Goal: Information Seeking & Learning: Find specific page/section

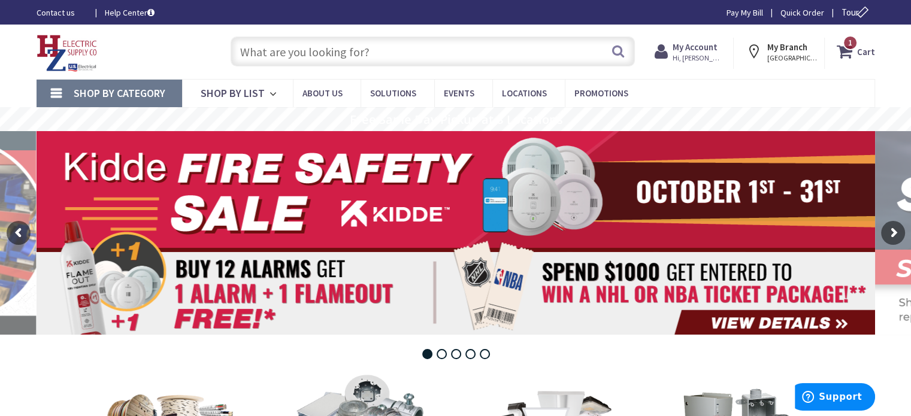
click at [434, 61] on input "text" at bounding box center [433, 52] width 404 height 30
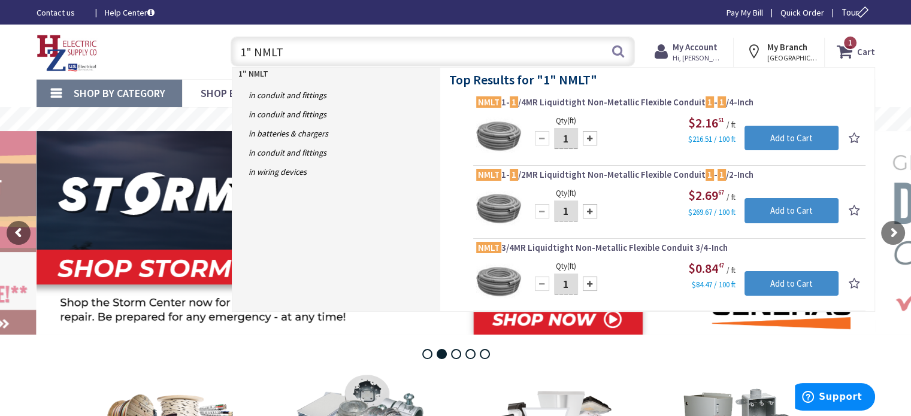
click at [248, 48] on input "1" NMLT" at bounding box center [433, 52] width 404 height 30
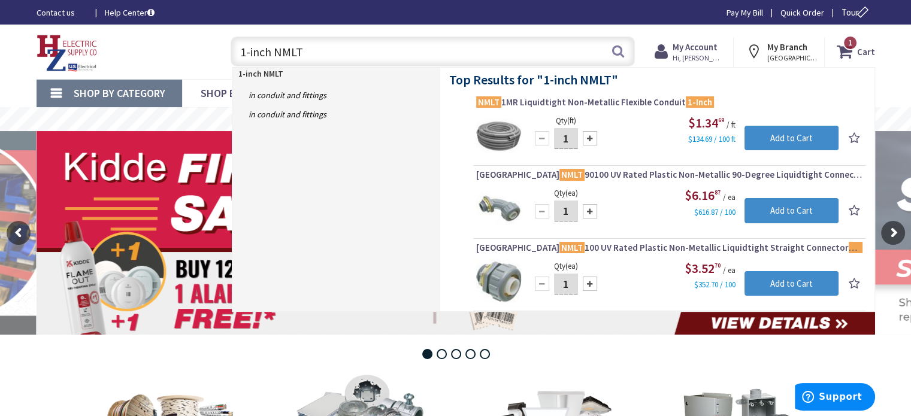
drag, startPoint x: 301, startPoint y: 53, endPoint x: 217, endPoint y: 51, distance: 83.8
click at [217, 51] on div "1-inch NMLT 1-inch NMLT Search 1" at bounding box center [430, 51] width 428 height 38
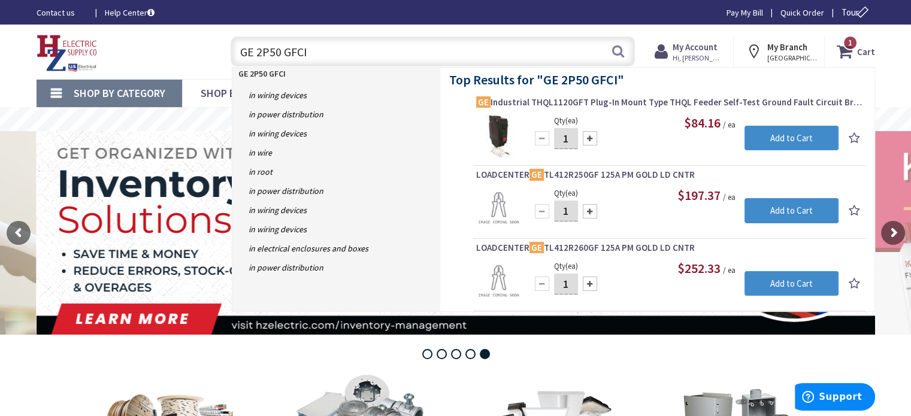
drag, startPoint x: 259, startPoint y: 53, endPoint x: 349, endPoint y: 56, distance: 90.5
click at [349, 56] on input "GE 2P50 GFCI" at bounding box center [433, 52] width 404 height 30
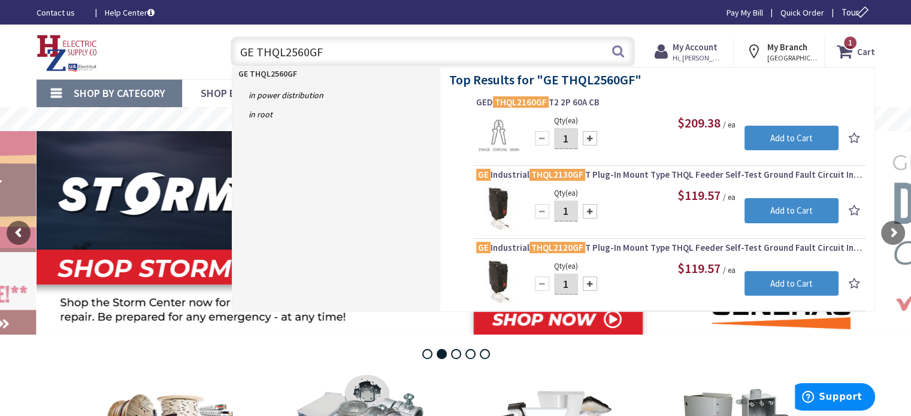
click at [269, 74] on strong "GE THQL2560GF" at bounding box center [267, 73] width 59 height 11
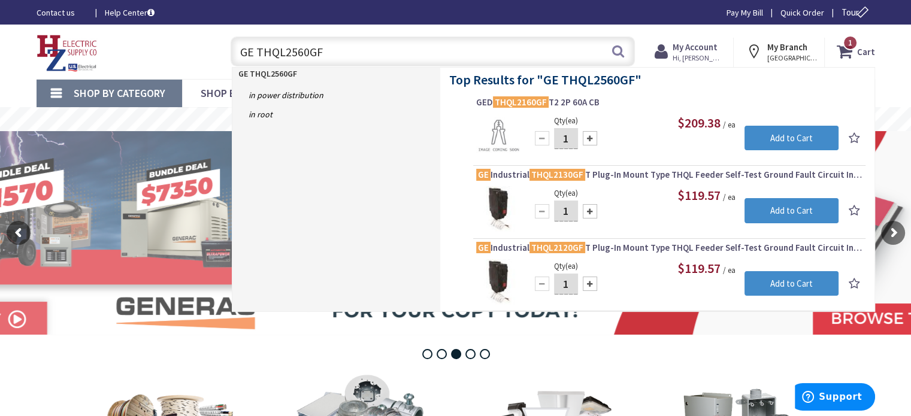
click at [298, 50] on input "GE THQL2560GF" at bounding box center [433, 52] width 404 height 30
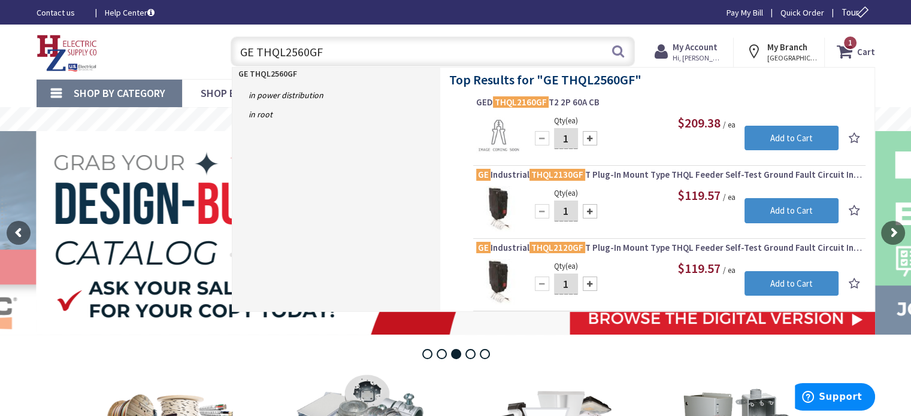
drag, startPoint x: 289, startPoint y: 51, endPoint x: 330, endPoint y: 51, distance: 41.3
click at [330, 51] on input "GE THQL2560GF" at bounding box center [433, 52] width 404 height 30
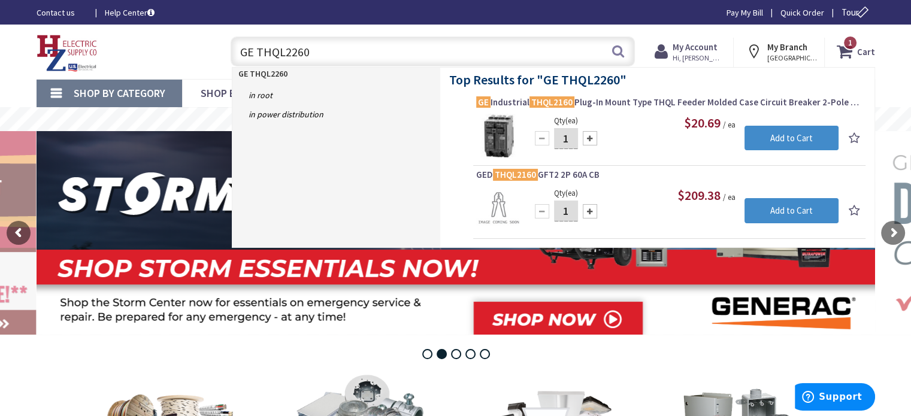
click at [293, 54] on input "GE THQL2260" at bounding box center [433, 52] width 404 height 30
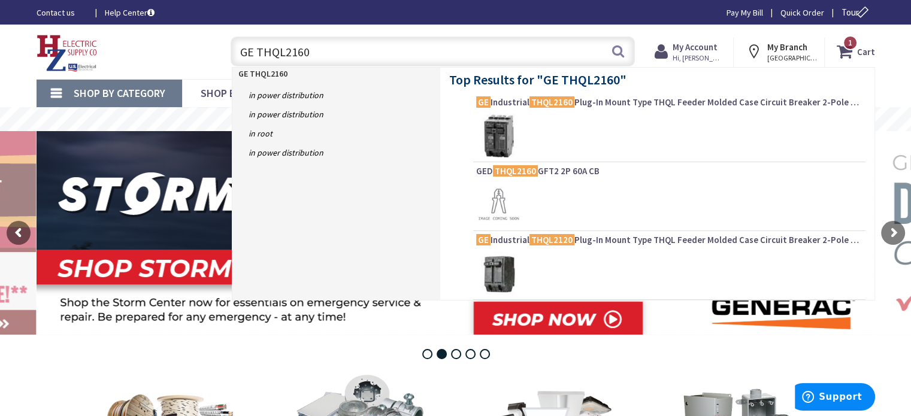
click at [309, 53] on input "GE THQL2160" at bounding box center [433, 52] width 404 height 30
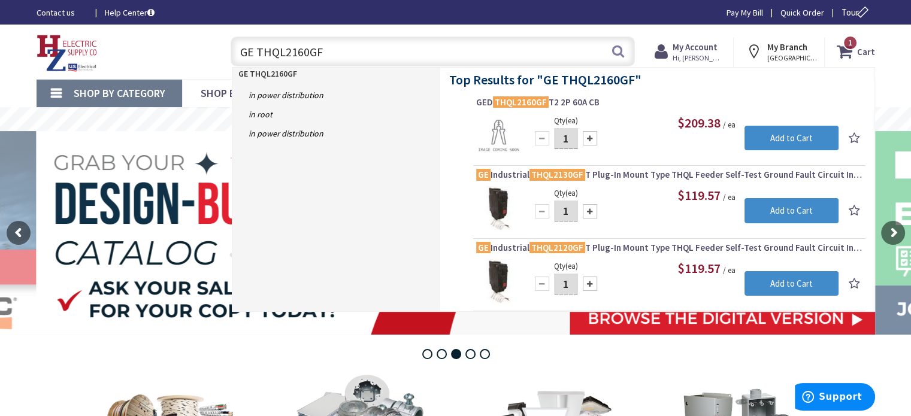
click at [294, 51] on input "GE THQL2160GF" at bounding box center [433, 52] width 404 height 30
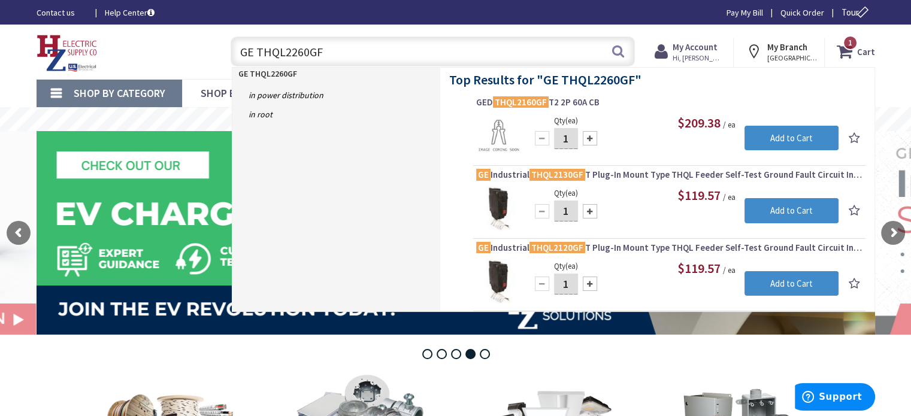
drag, startPoint x: 278, startPoint y: 54, endPoint x: 383, endPoint y: 63, distance: 105.1
click at [383, 63] on input "GE THQL2260GF" at bounding box center [433, 52] width 404 height 30
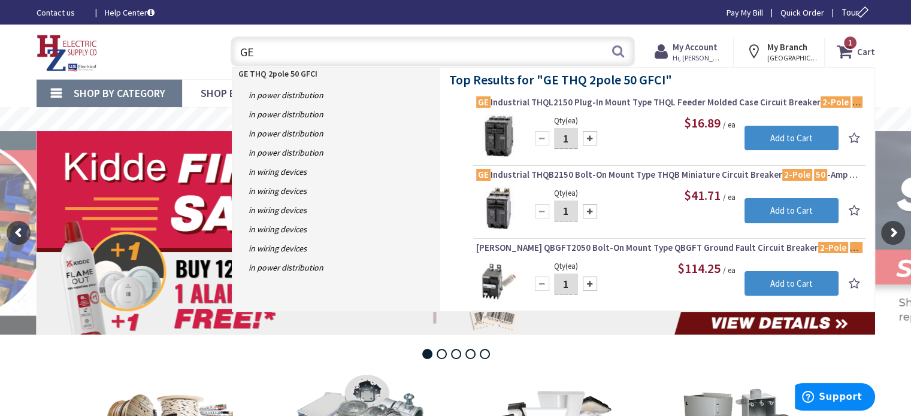
type input "G"
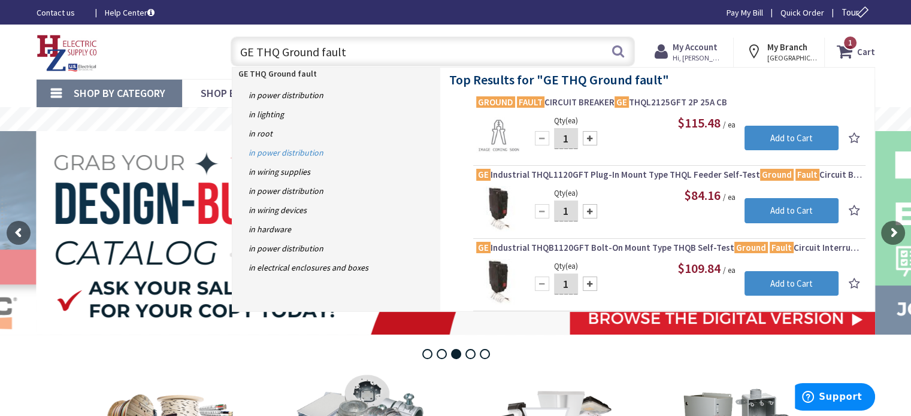
type input "GE THQ Ground fault"
click at [312, 147] on link "in Power Distribution" at bounding box center [336, 152] width 208 height 19
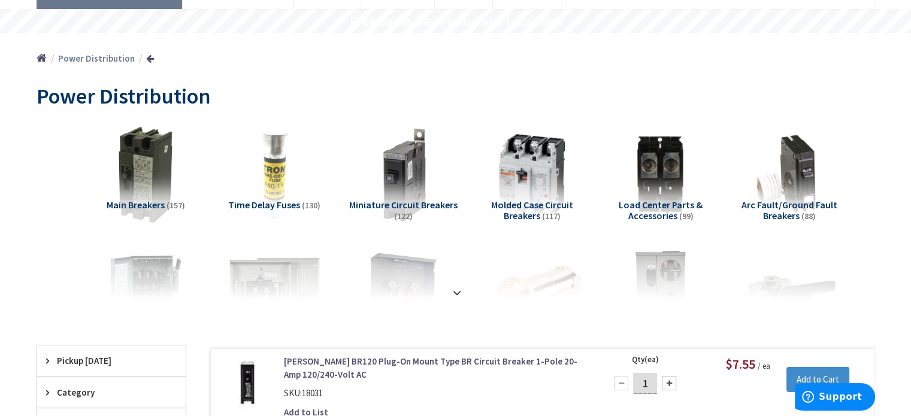
scroll to position [120, 0]
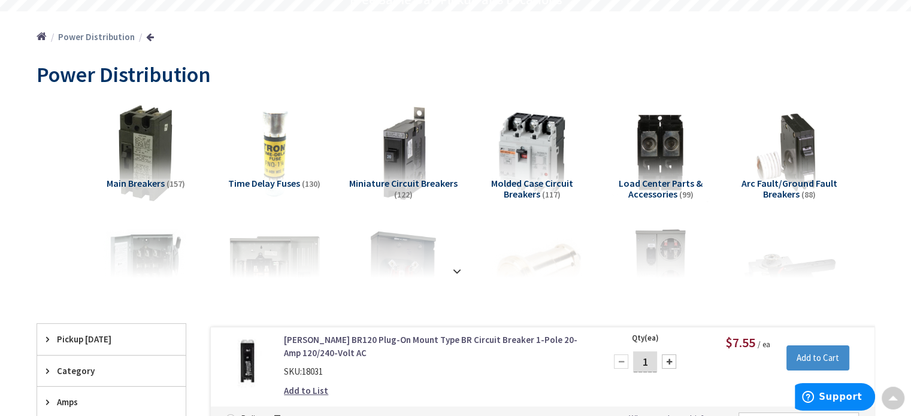
click at [790, 189] on span "Arc Fault/Ground Fault Breakers" at bounding box center [789, 188] width 96 height 23
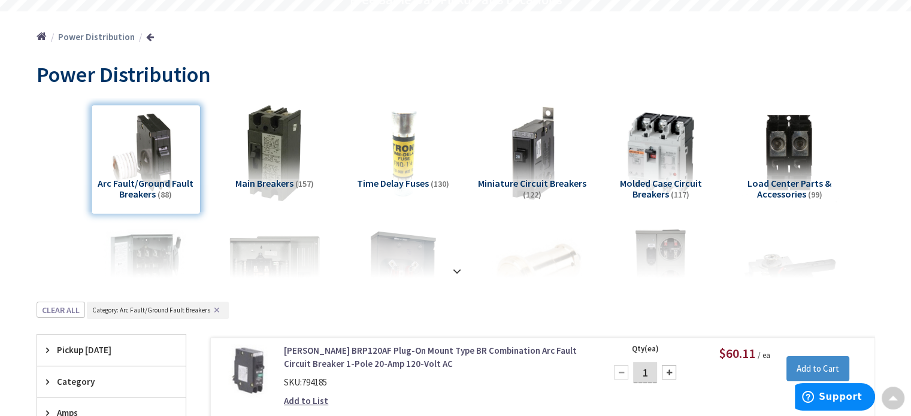
scroll to position [422, 0]
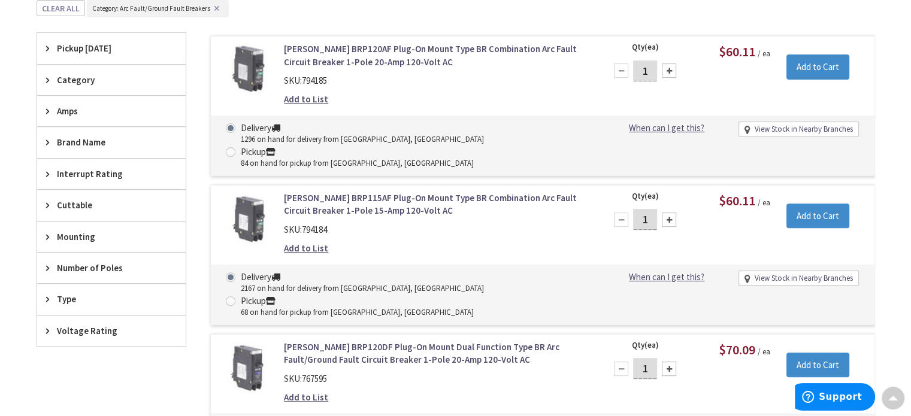
click at [46, 107] on icon at bounding box center [50, 111] width 9 height 9
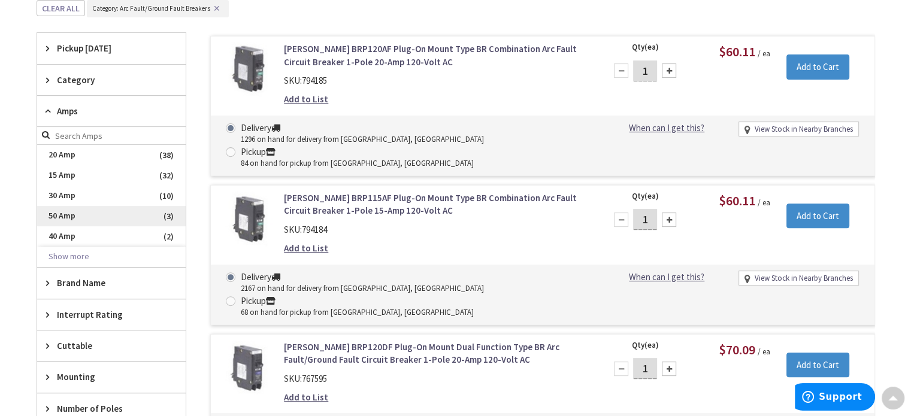
click at [77, 213] on span "50 Amp" at bounding box center [111, 216] width 149 height 20
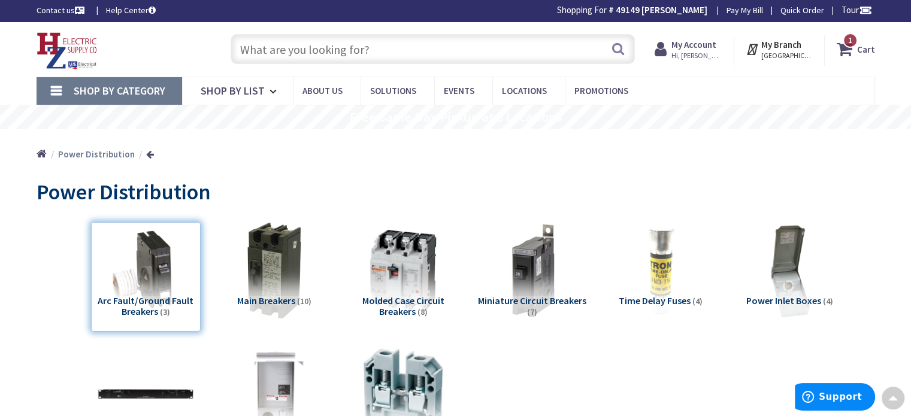
scroll to position [0, 0]
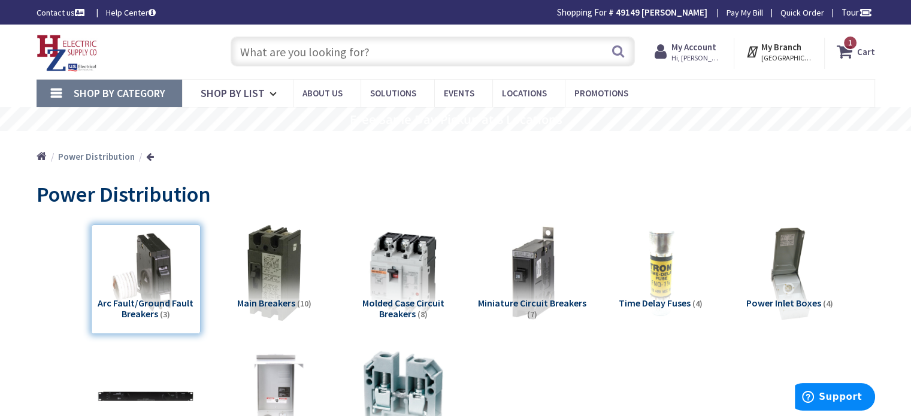
click at [268, 47] on input "text" at bounding box center [433, 52] width 404 height 30
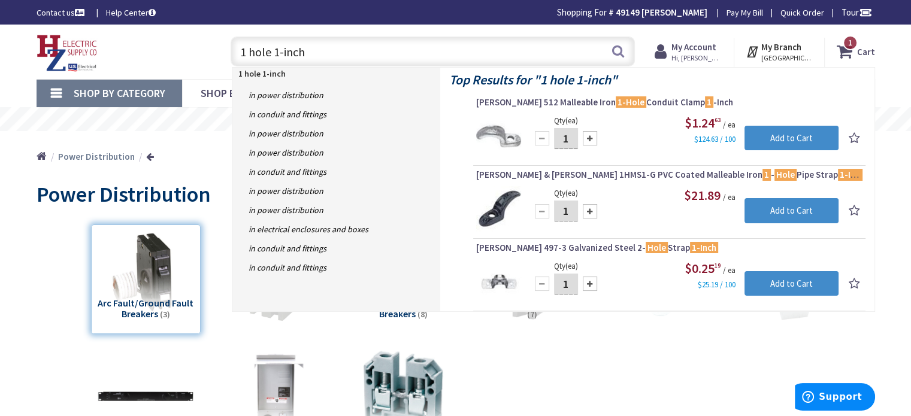
click at [273, 51] on input "1 hole 1-inch" at bounding box center [433, 52] width 404 height 30
click at [332, 52] on input "1 hole 1-inch" at bounding box center [433, 52] width 404 height 30
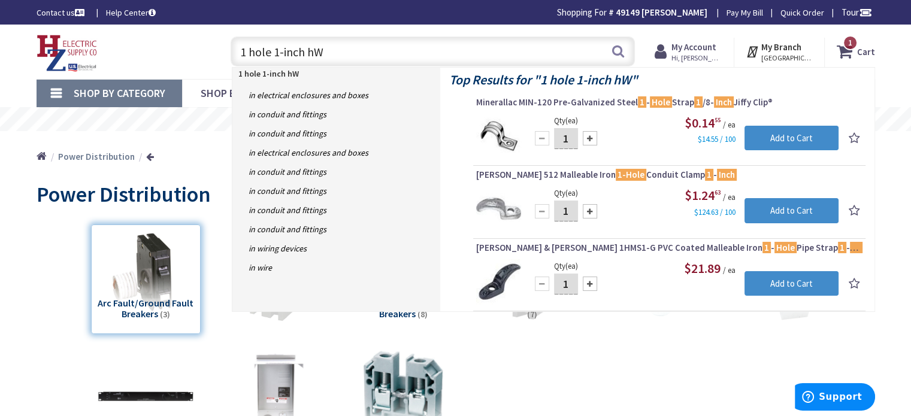
drag, startPoint x: 328, startPoint y: 51, endPoint x: 242, endPoint y: 54, distance: 85.7
click at [242, 54] on input "1 hole 1-inch hW" at bounding box center [433, 52] width 404 height 30
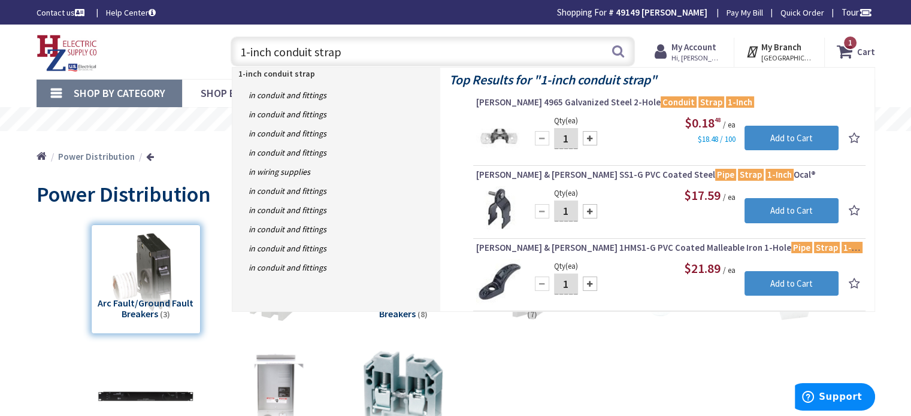
drag, startPoint x: 345, startPoint y: 53, endPoint x: 238, endPoint y: 62, distance: 107.0
click at [238, 62] on input "1-inch conduit strap" at bounding box center [433, 52] width 404 height 30
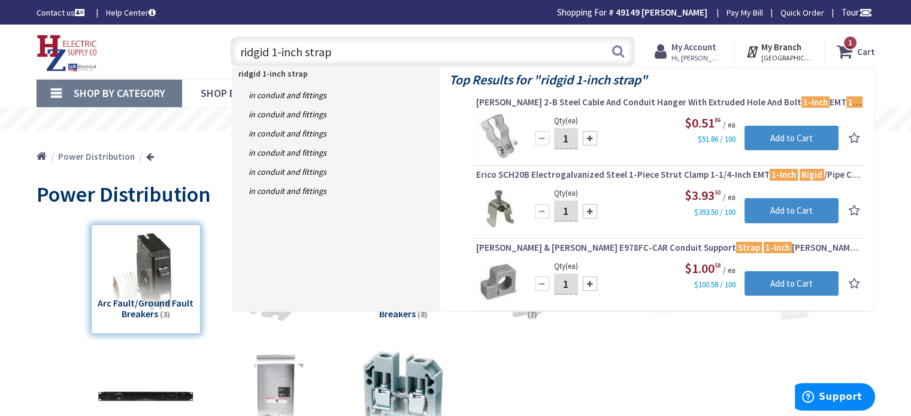
drag, startPoint x: 336, startPoint y: 52, endPoint x: 244, endPoint y: 60, distance: 92.0
click at [244, 60] on input "ridgid 1-inch strap" at bounding box center [433, 52] width 404 height 30
type input "r"
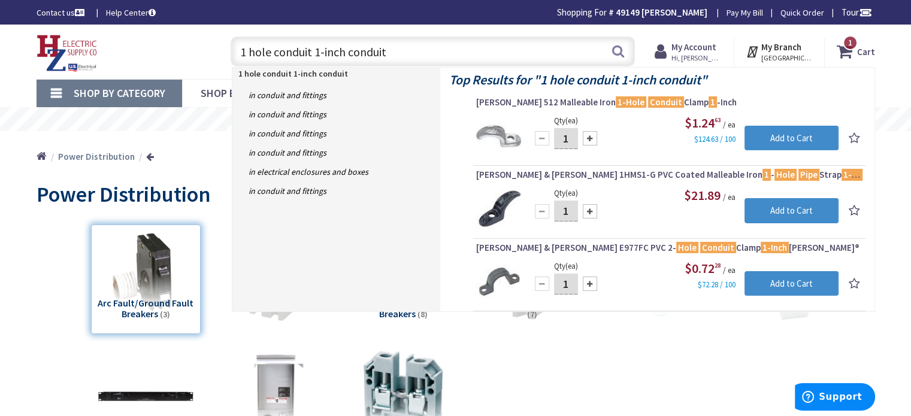
drag, startPoint x: 348, startPoint y: 51, endPoint x: 407, endPoint y: 57, distance: 59.6
click at [407, 57] on input "1 hole conduit 1-inch conduit" at bounding box center [433, 52] width 404 height 30
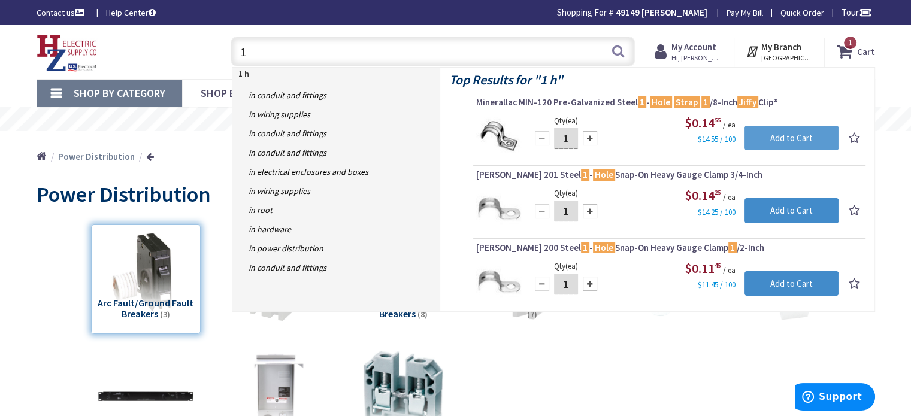
type input "1"
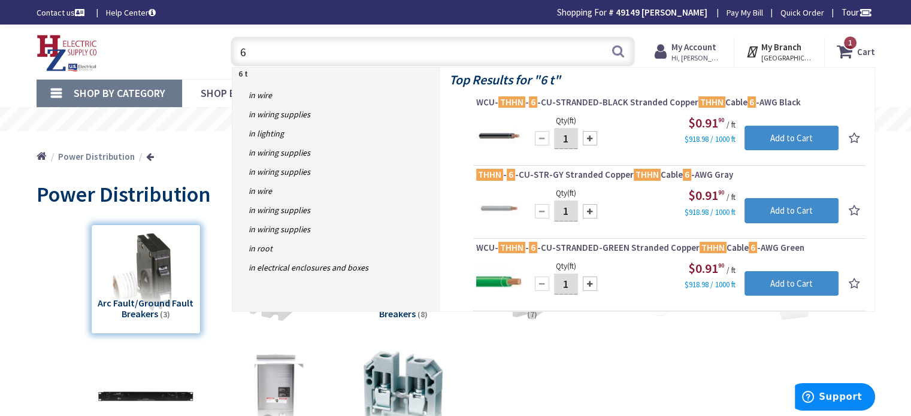
type input "6"
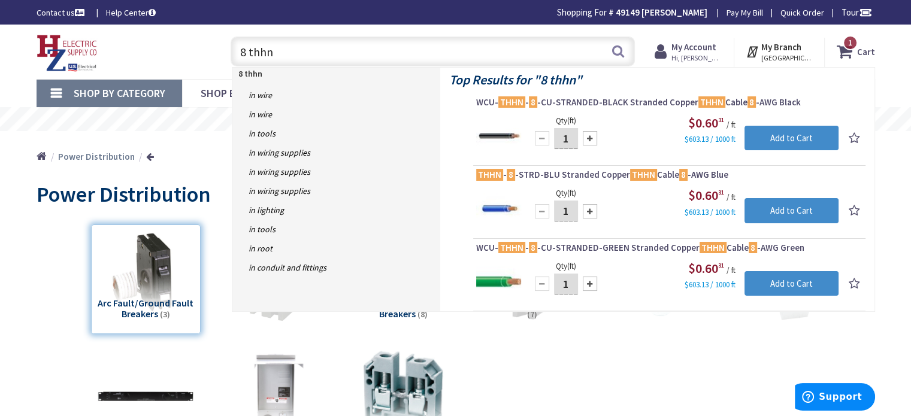
type input "8 thhn"
